Goal: Task Accomplishment & Management: Use online tool/utility

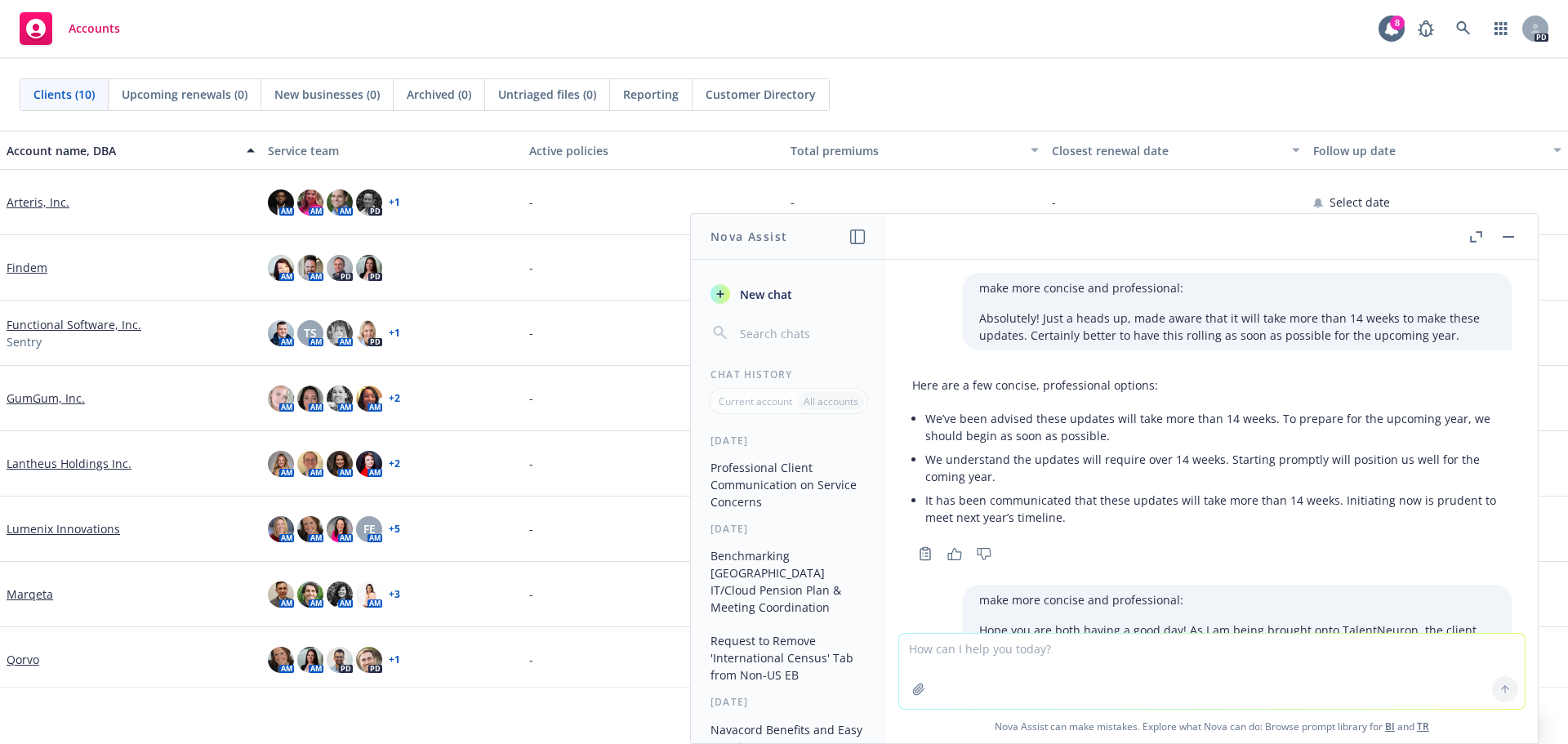
scroll to position [783, 0]
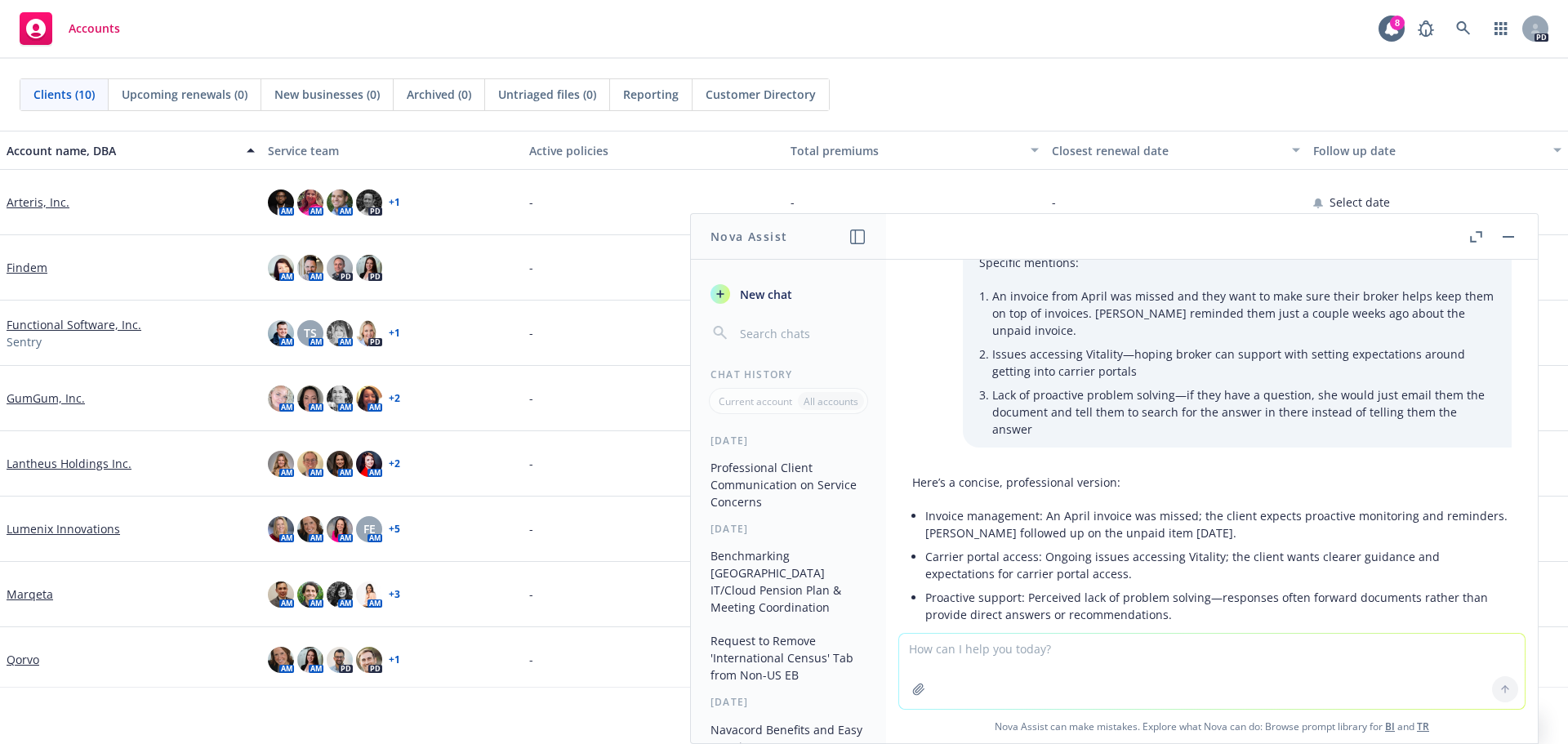
click at [1103, 657] on textarea at bounding box center [1212, 672] width 625 height 75
paste textarea "Hey [PERSON_NAME]-- curious what you're doing about leaving out the "two year c…"
type textarea "make more concise: Hey [PERSON_NAME]-- curious what you're doing about leaving …"
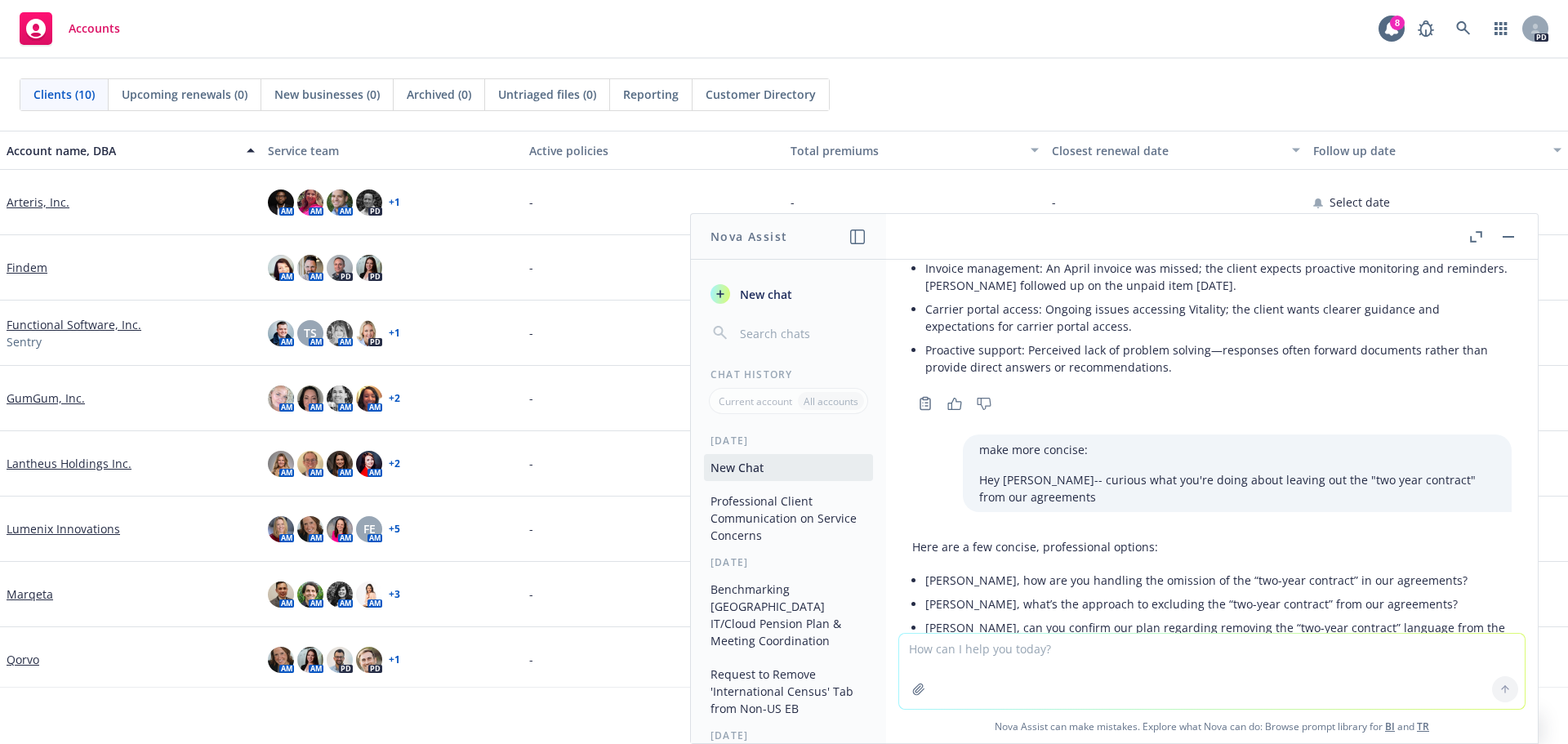
scroll to position [1060, 0]
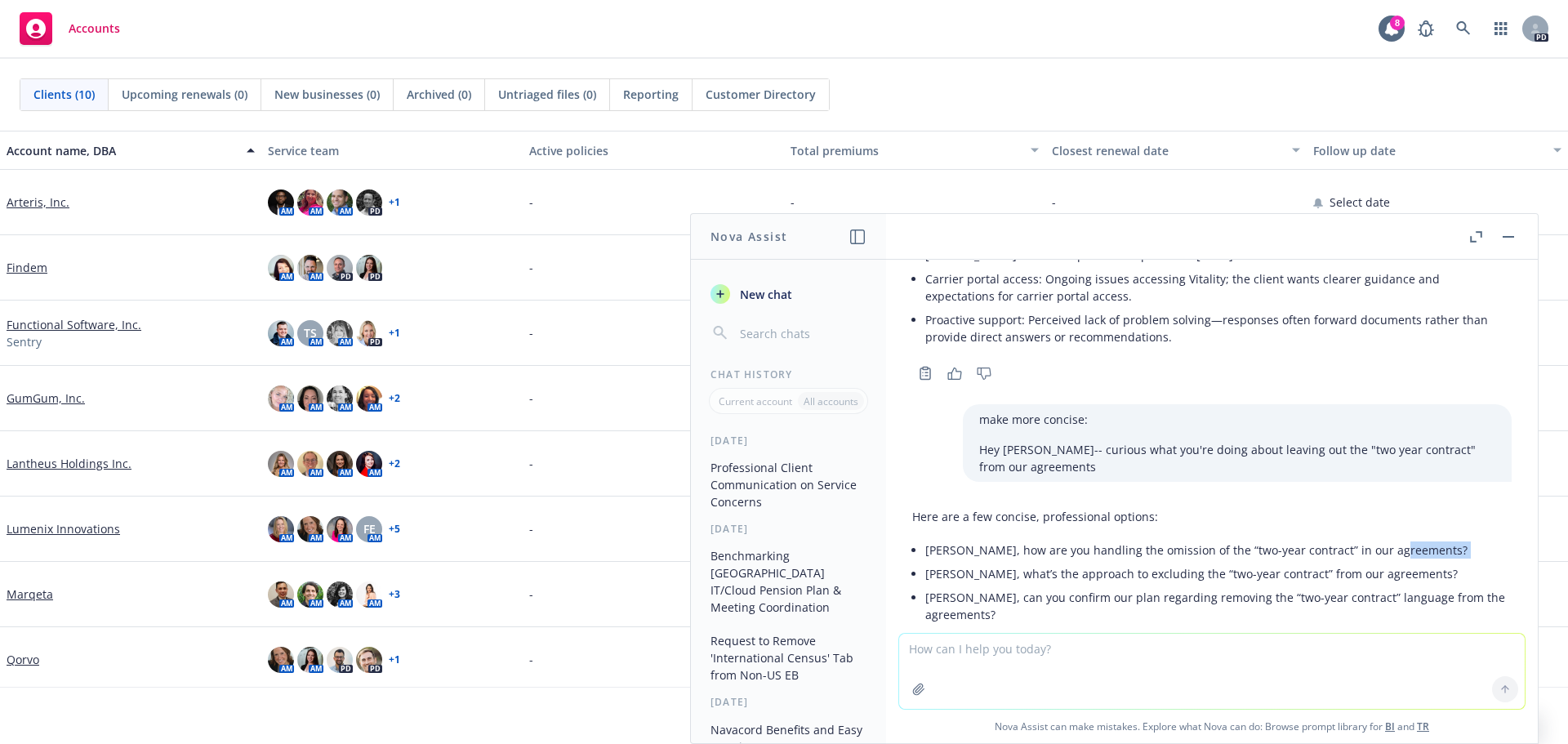
drag, startPoint x: 1383, startPoint y: 480, endPoint x: 917, endPoint y: 495, distance: 466.2
click at [917, 502] on div "Here are a few concise, professional options: [PERSON_NAME], how are you handli…" at bounding box center [1211, 567] width 599 height 131
click at [1125, 586] on li "[PERSON_NAME], can you confirm our plan regarding removing the “two-year contra…" at bounding box center [1219, 606] width 587 height 41
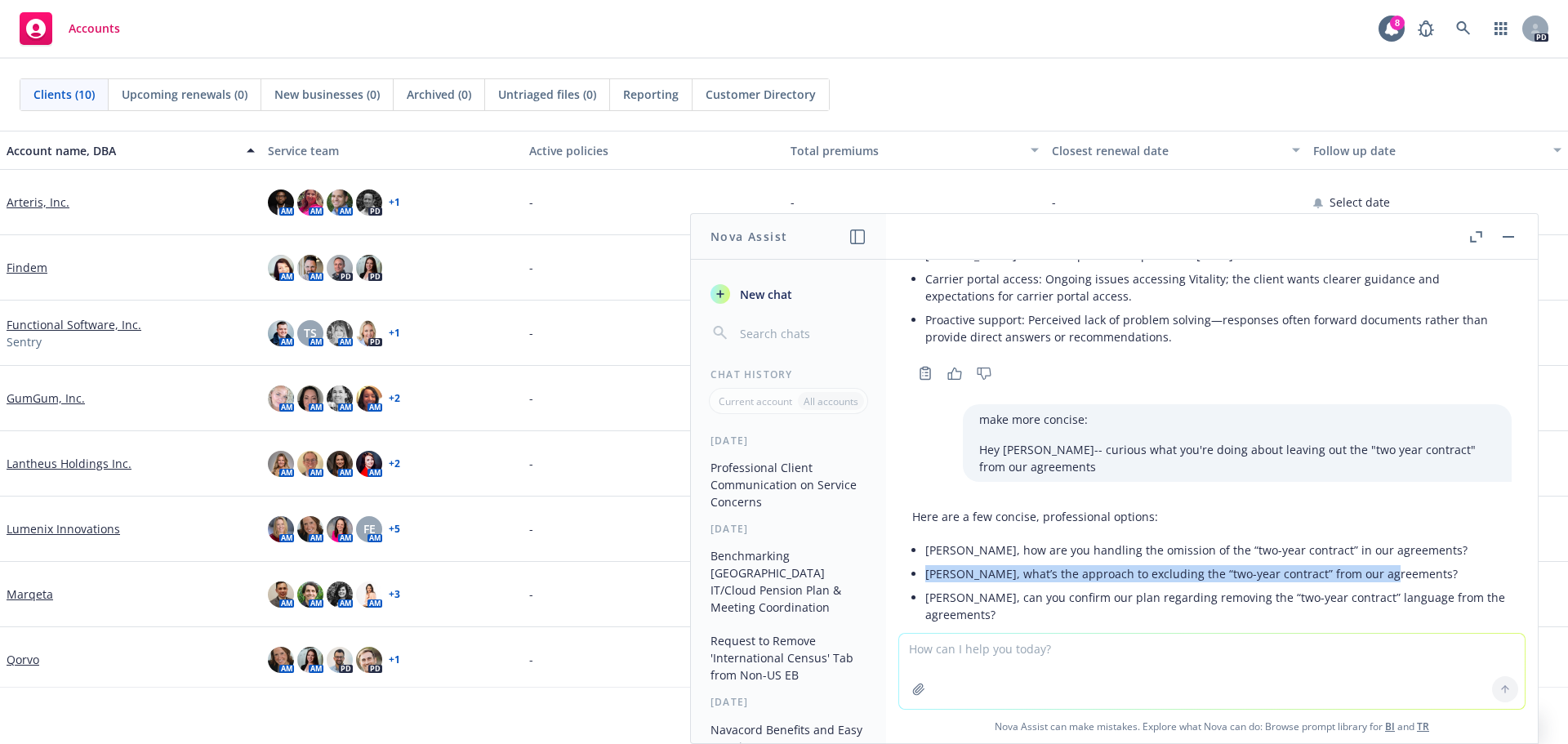
drag, startPoint x: 1388, startPoint y: 504, endPoint x: 920, endPoint y: 509, distance: 468.0
click at [920, 509] on div "Here are a few concise, professional options: [PERSON_NAME], how are you handli…" at bounding box center [1211, 567] width 599 height 131
copy li "[PERSON_NAME], what’s the approach to excluding the “two-year contract” from ou…"
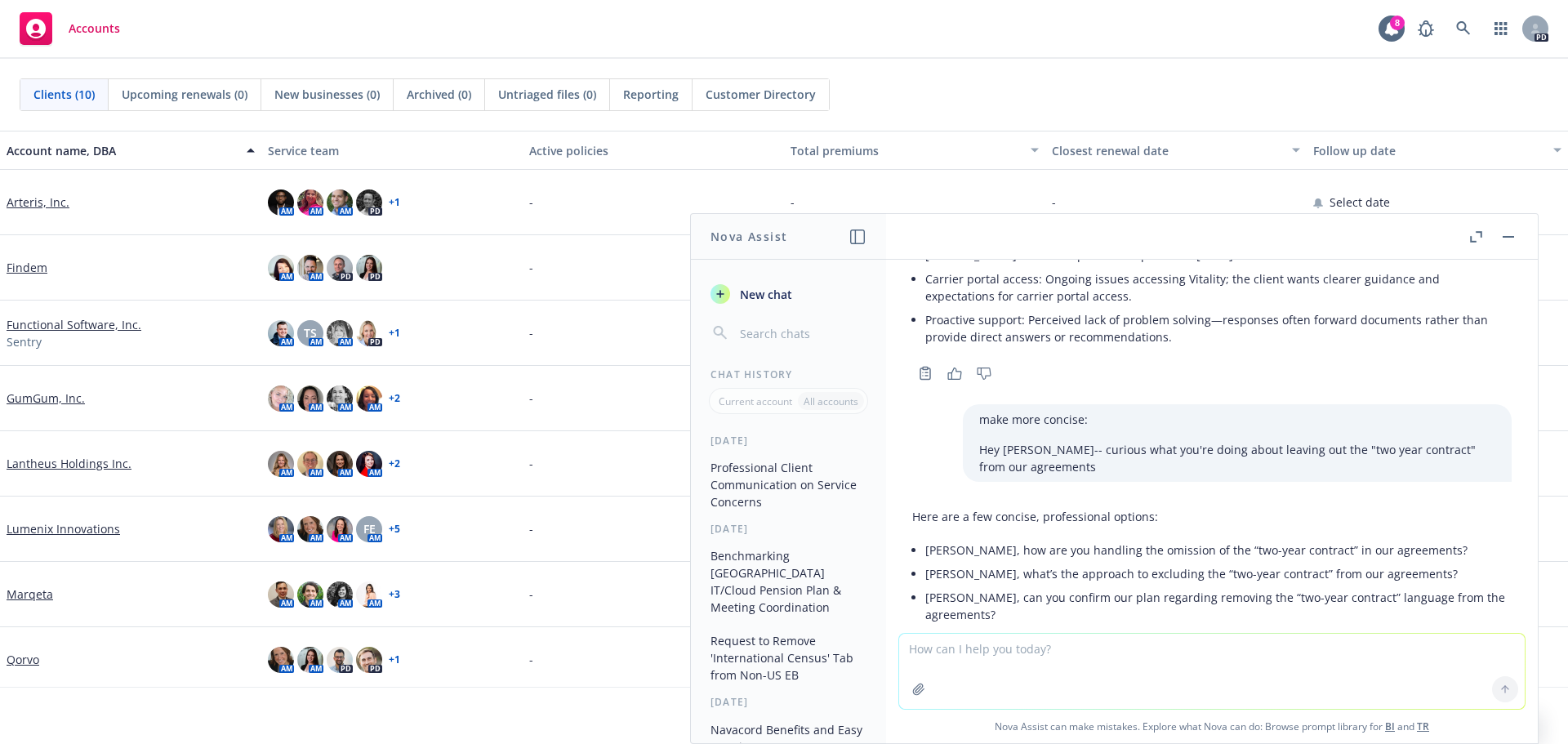
click at [1082, 586] on li "[PERSON_NAME], can you confirm our plan regarding removing the “two-year contra…" at bounding box center [1219, 606] width 587 height 41
